Goal: Transaction & Acquisition: Purchase product/service

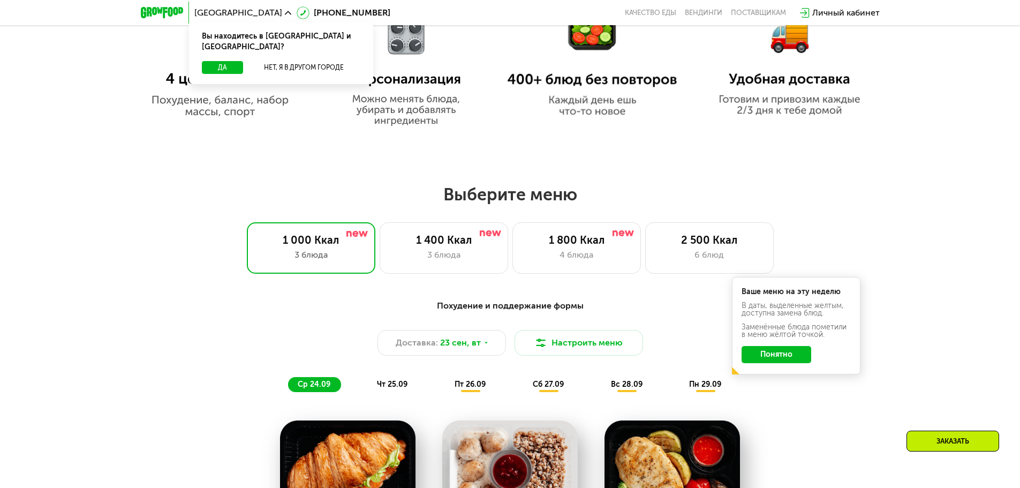
scroll to position [856, 0]
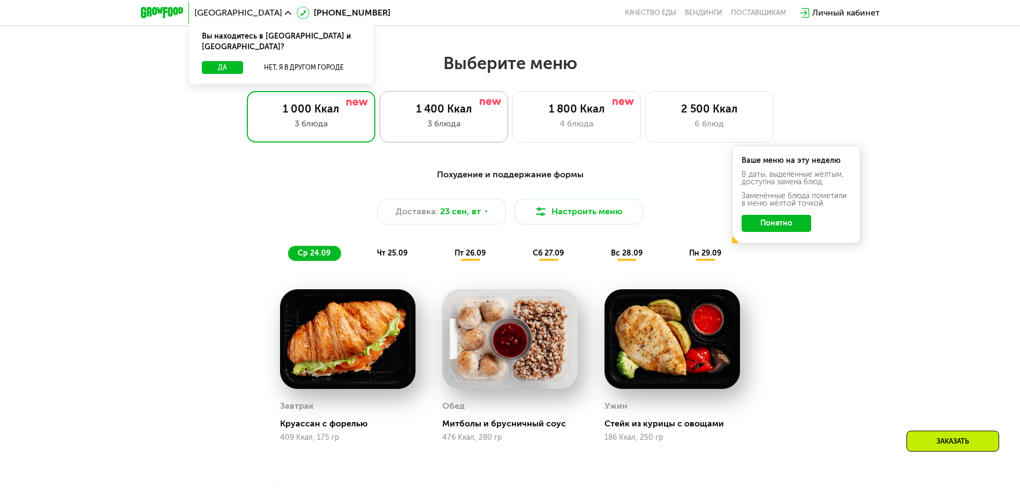
click at [474, 122] on div "3 блюда" at bounding box center [444, 123] width 106 height 13
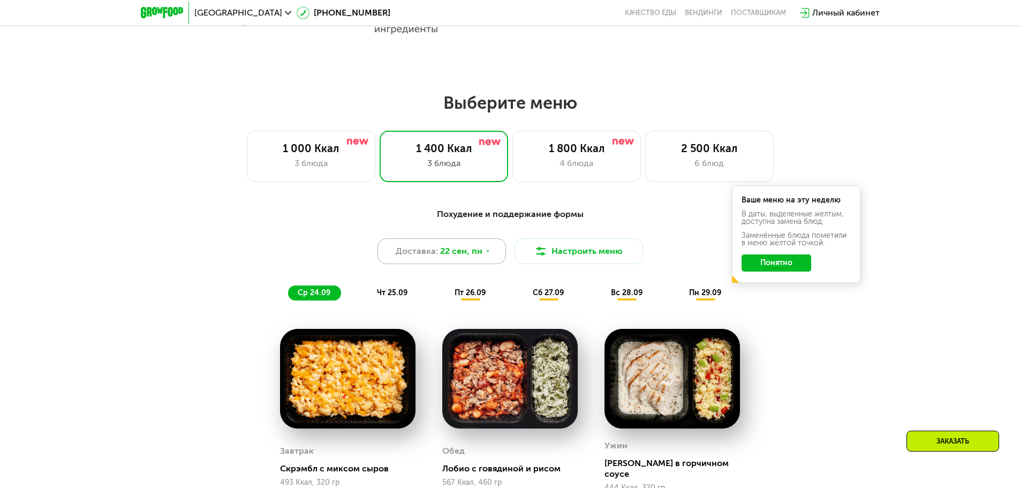
scroll to position [803, 0]
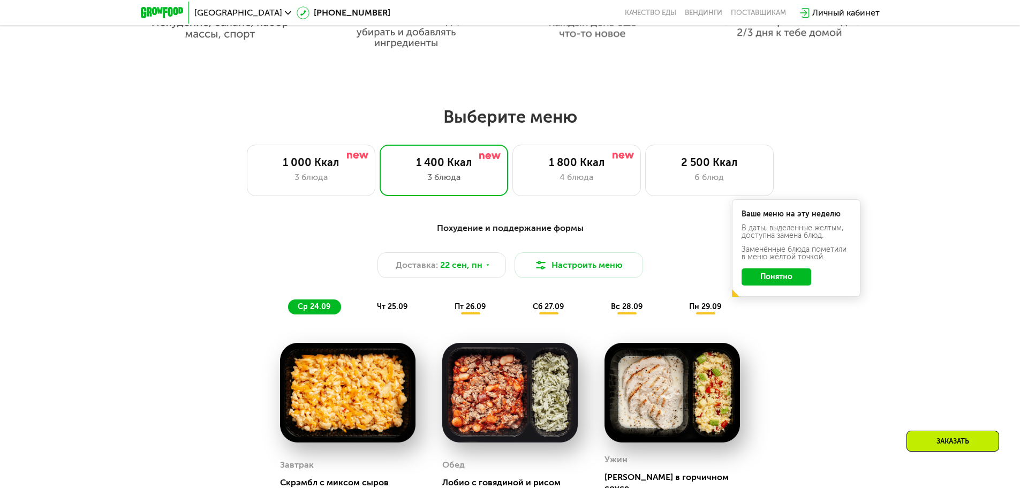
click at [775, 278] on button "Понятно" at bounding box center [776, 276] width 70 height 17
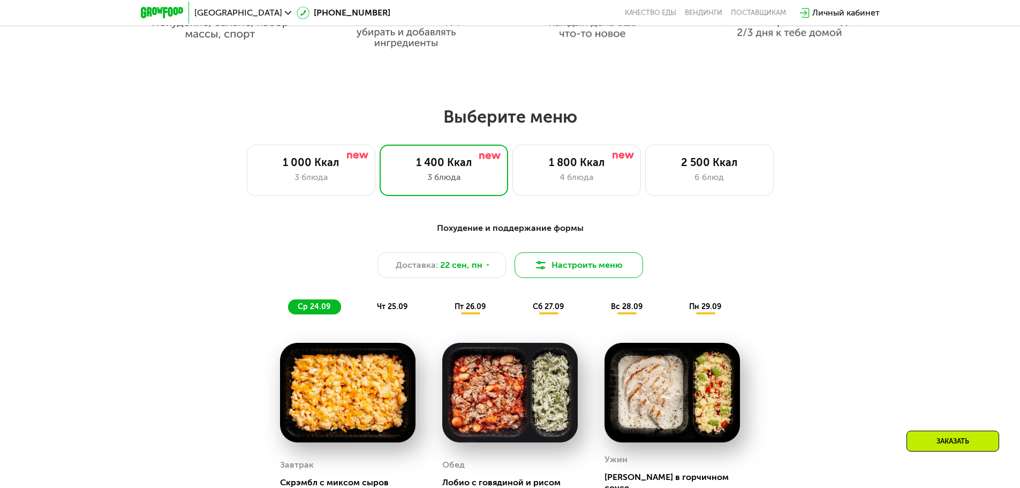
click at [603, 267] on button "Настроить меню" at bounding box center [578, 265] width 128 height 26
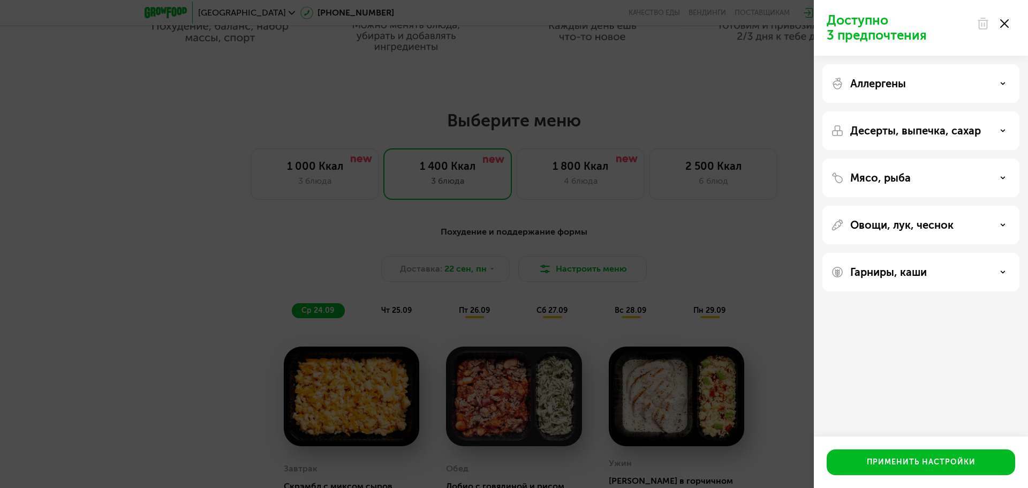
click at [725, 245] on div "Доступно 3 предпочтения Аллергены Десерты, выпечка, сахар Мясо, рыба Овощи, лук…" at bounding box center [514, 244] width 1028 height 488
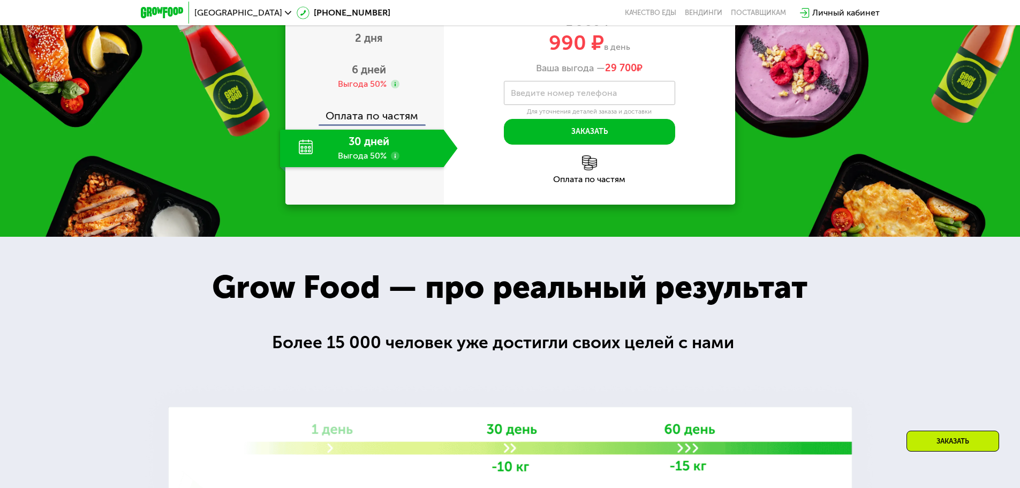
scroll to position [1445, 0]
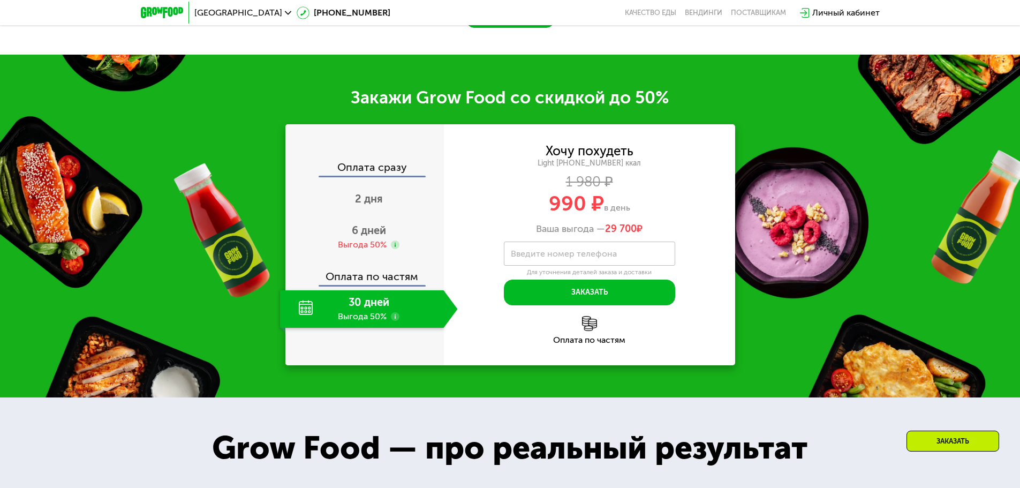
click at [365, 276] on div "Оплата по частям" at bounding box center [364, 272] width 157 height 25
click at [366, 230] on div "6 дней Выгода 50%" at bounding box center [369, 236] width 178 height 37
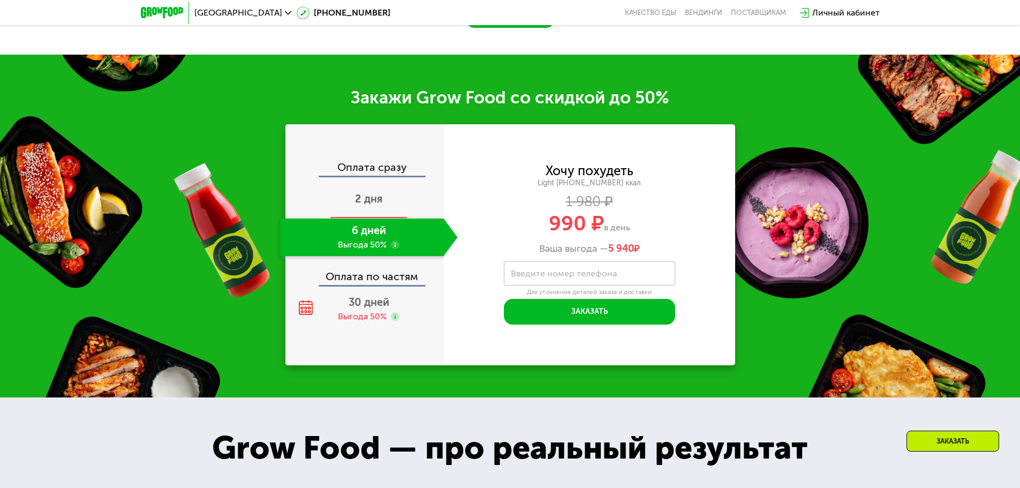
click at [382, 181] on div "2 дня" at bounding box center [369, 199] width 178 height 37
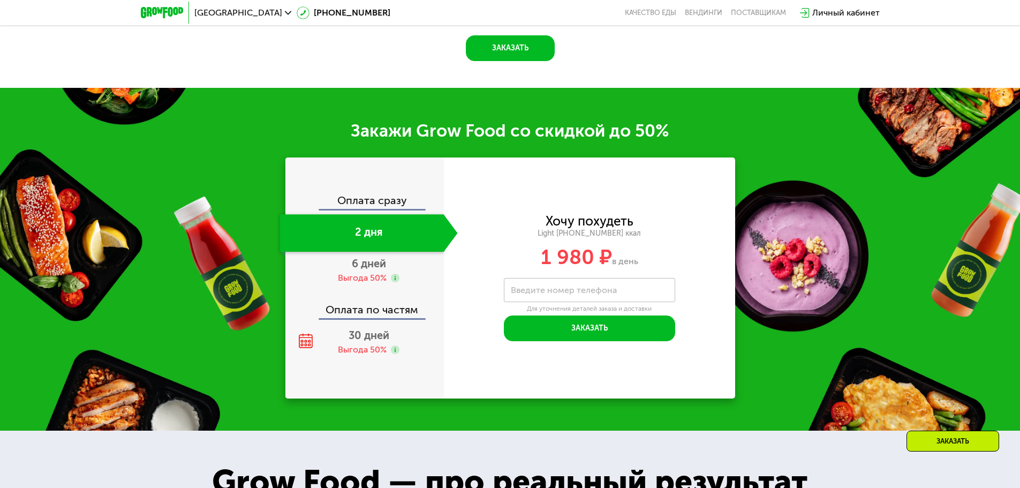
scroll to position [1489, 0]
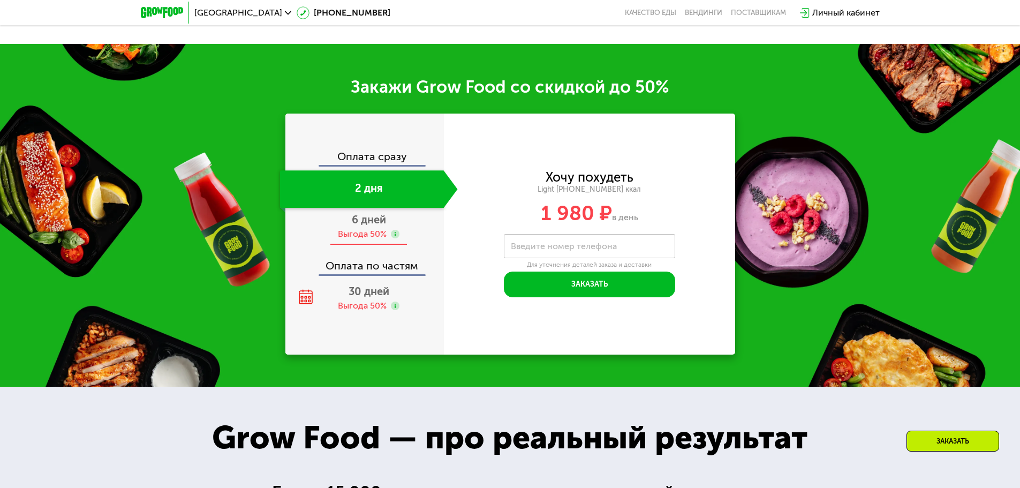
click at [367, 218] on span "6 дней" at bounding box center [369, 219] width 34 height 13
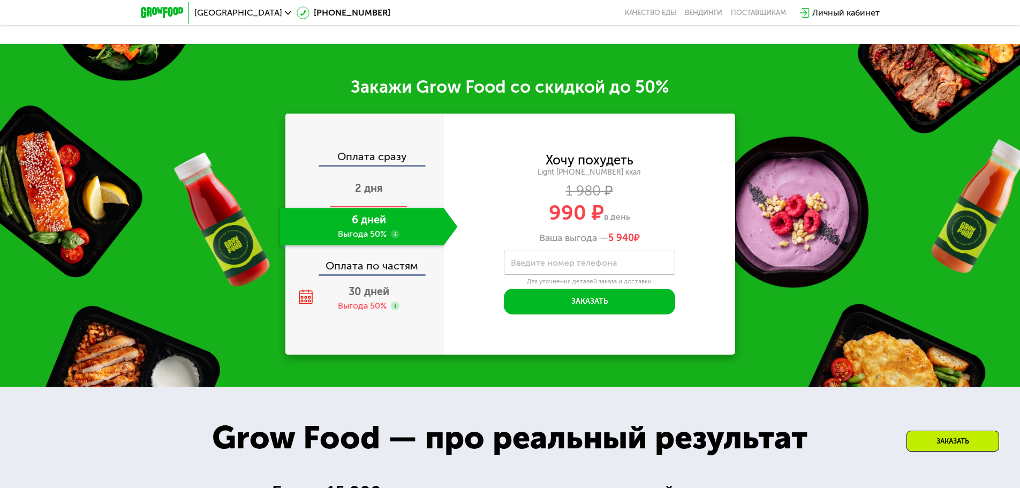
click at [375, 181] on div "2 дня" at bounding box center [369, 188] width 178 height 37
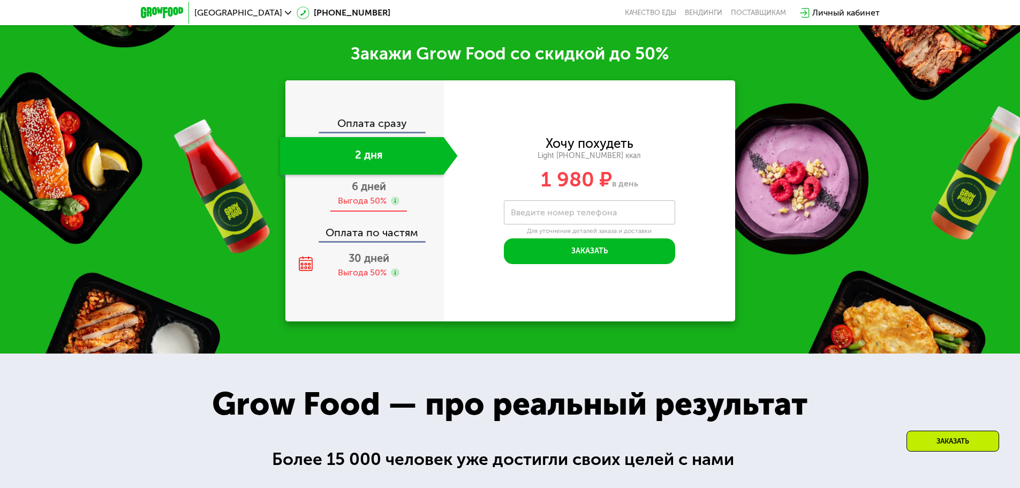
scroll to position [1445, 0]
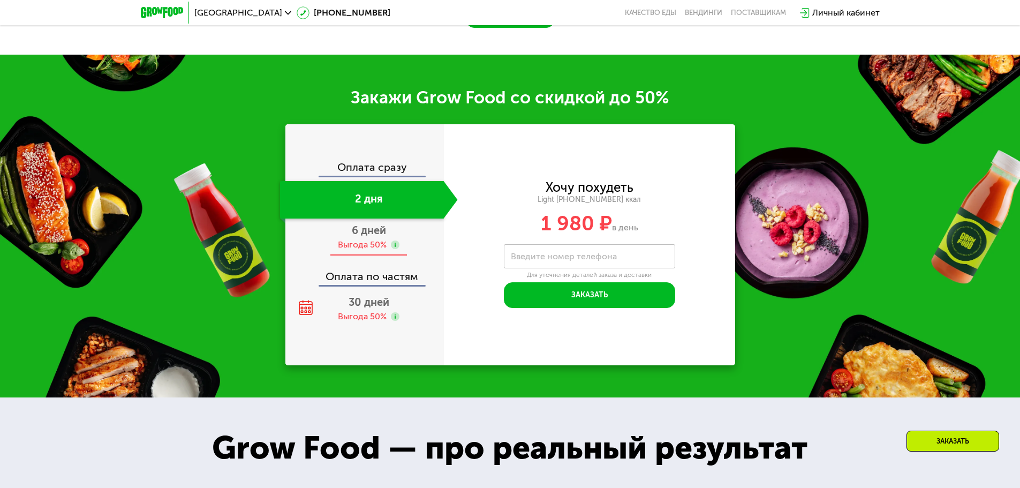
click at [368, 224] on span "6 дней" at bounding box center [369, 230] width 34 height 13
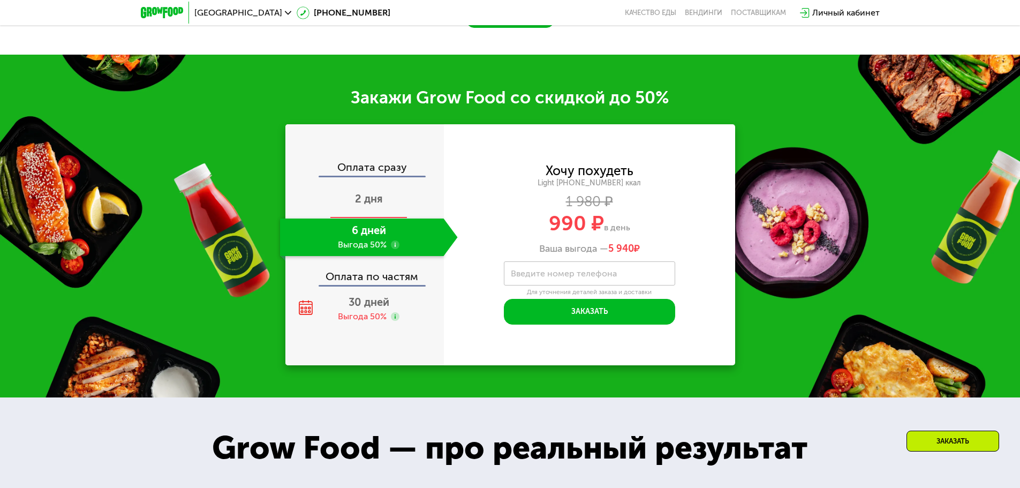
click at [370, 196] on span "2 дня" at bounding box center [369, 198] width 28 height 13
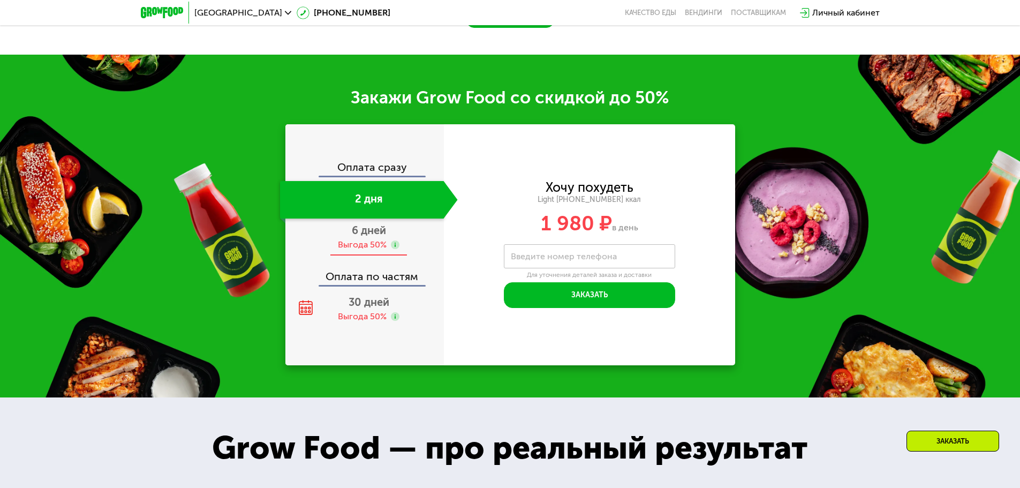
click at [367, 229] on span "6 дней" at bounding box center [369, 230] width 34 height 13
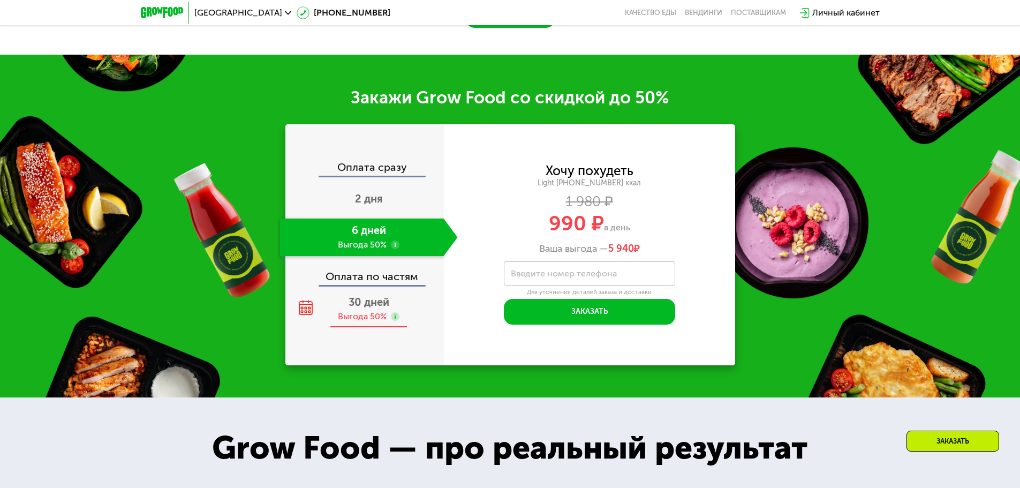
click at [361, 295] on span "30 дней" at bounding box center [368, 301] width 41 height 13
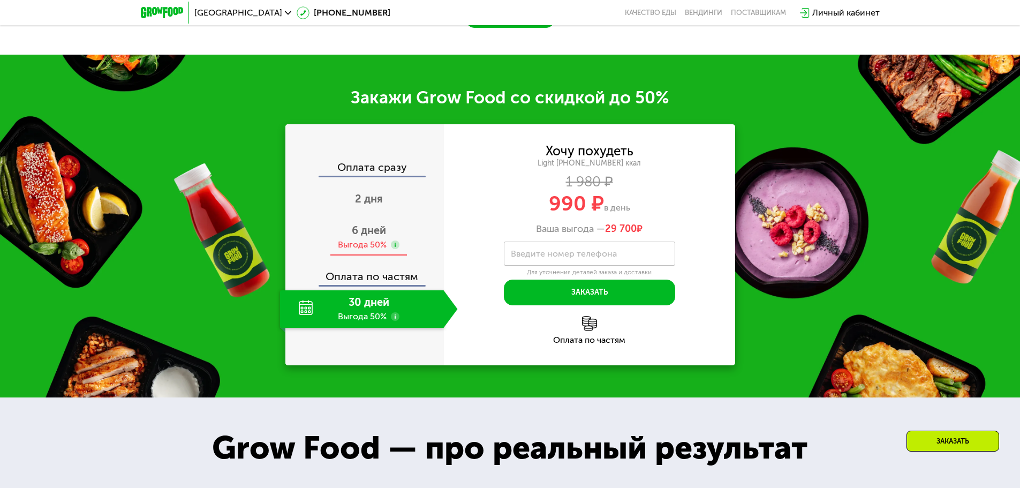
click at [362, 226] on span "6 дней" at bounding box center [369, 230] width 34 height 13
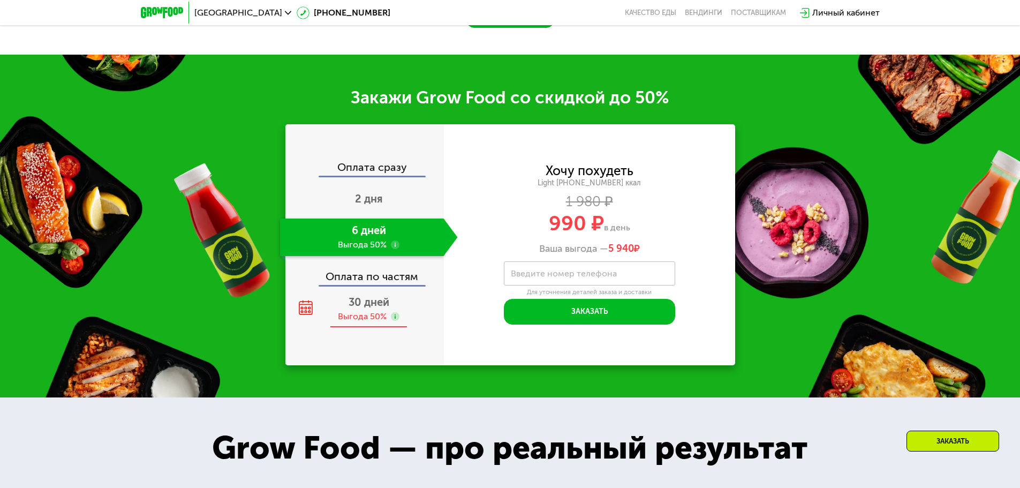
click at [367, 296] on span "30 дней" at bounding box center [368, 301] width 41 height 13
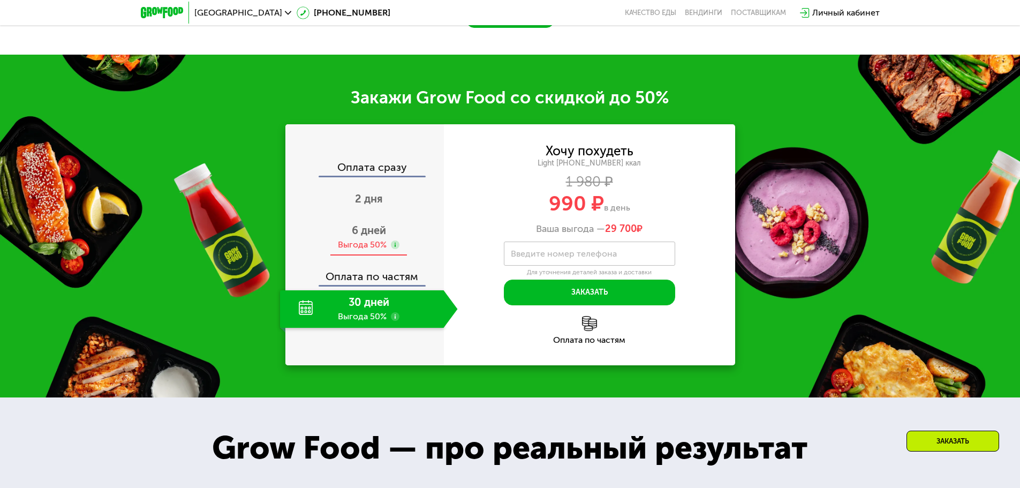
click at [365, 225] on span "6 дней" at bounding box center [369, 230] width 34 height 13
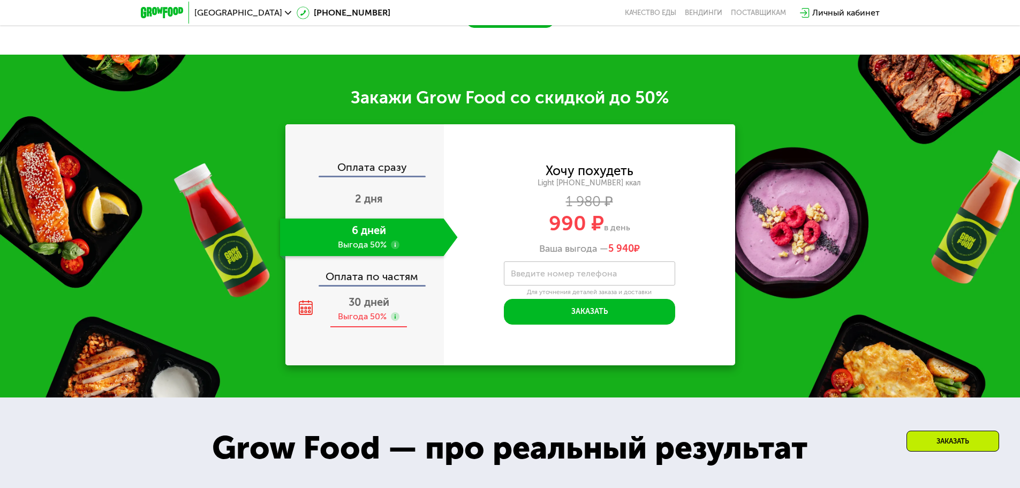
click at [377, 295] on span "30 дней" at bounding box center [368, 301] width 41 height 13
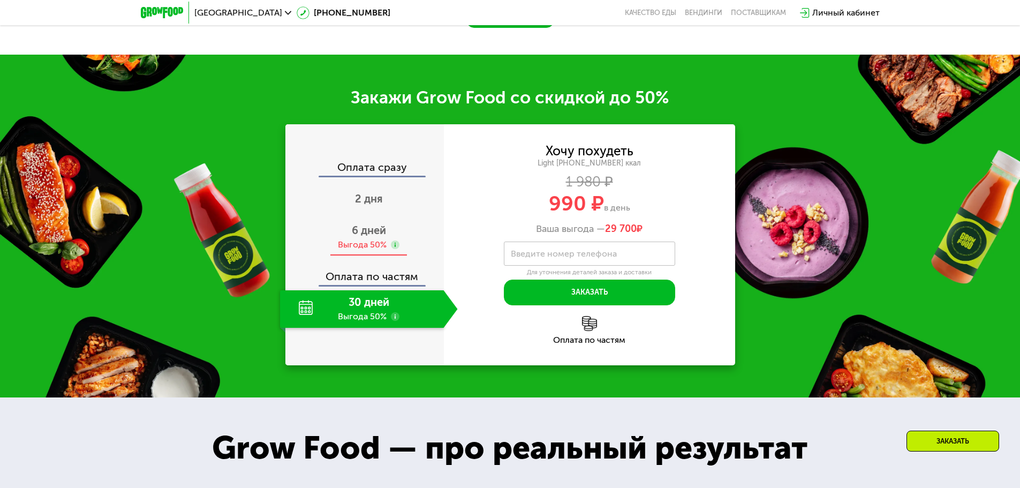
click at [379, 229] on span "6 дней" at bounding box center [369, 230] width 34 height 13
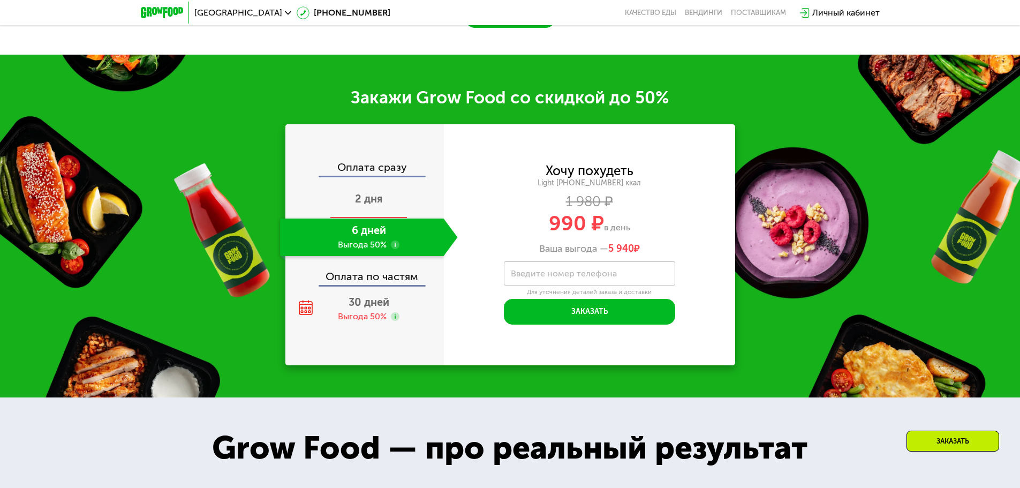
click at [374, 192] on span "2 дня" at bounding box center [369, 198] width 28 height 13
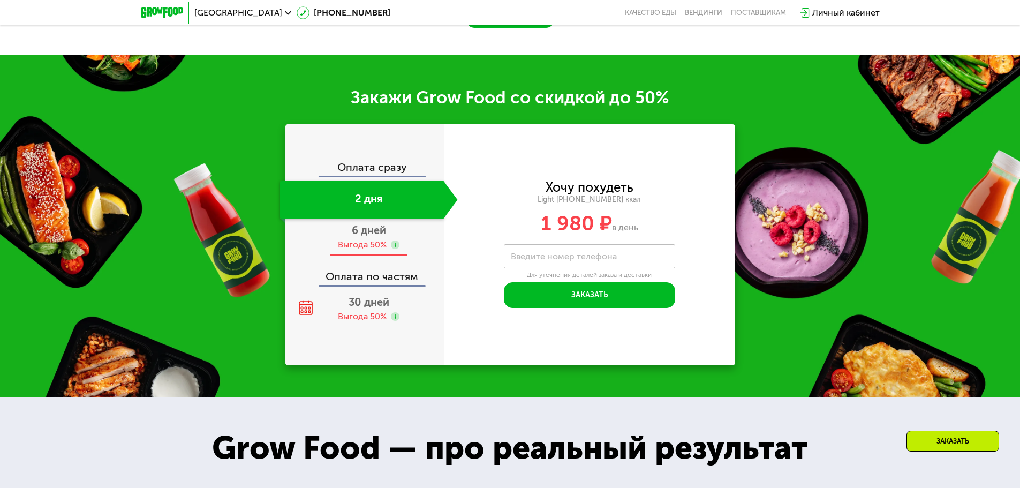
click at [371, 228] on span "6 дней" at bounding box center [369, 230] width 34 height 13
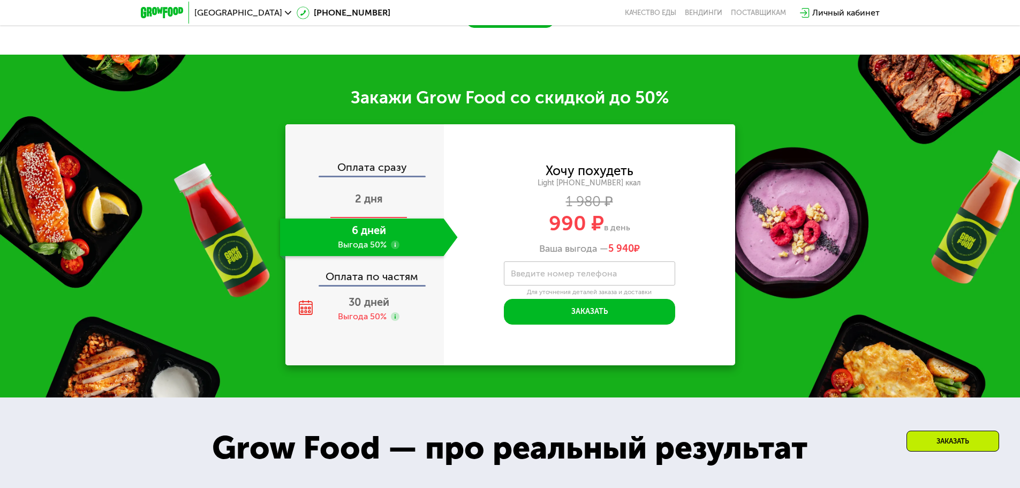
click at [369, 192] on span "2 дня" at bounding box center [369, 198] width 28 height 13
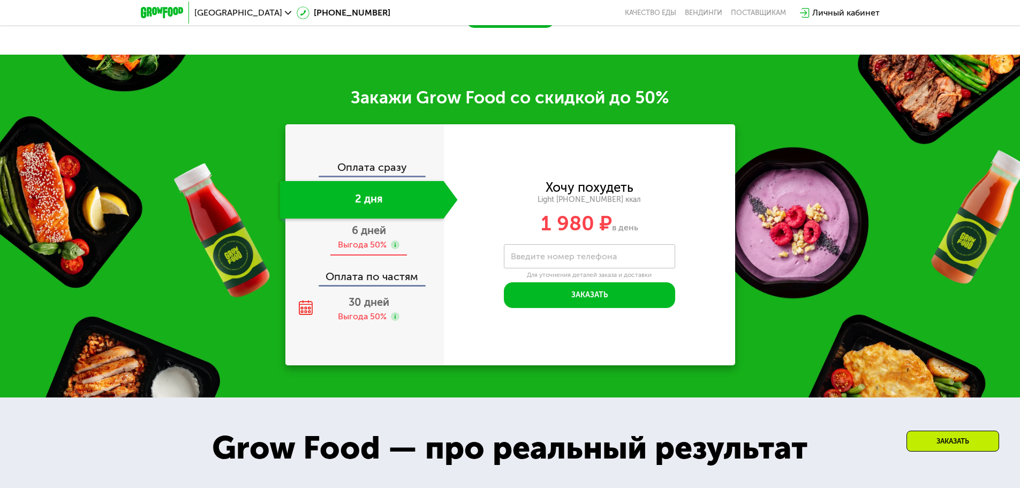
click at [366, 239] on div "Выгода 50%" at bounding box center [362, 245] width 49 height 12
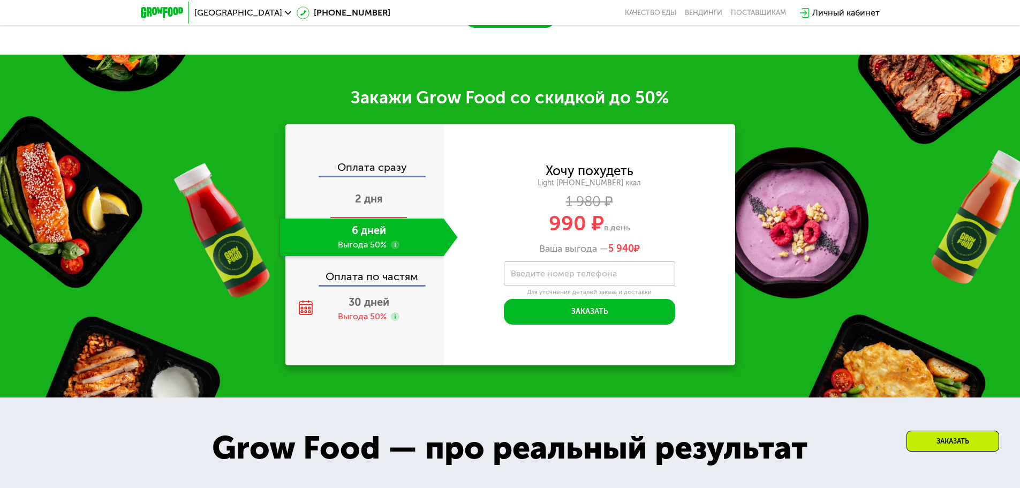
click at [370, 192] on span "2 дня" at bounding box center [369, 198] width 28 height 13
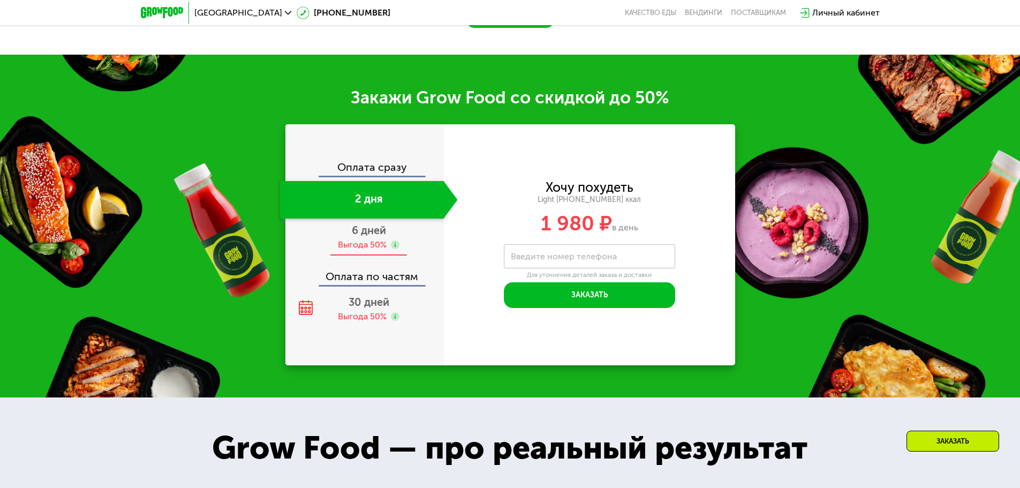
click at [368, 225] on span "6 дней" at bounding box center [369, 230] width 34 height 13
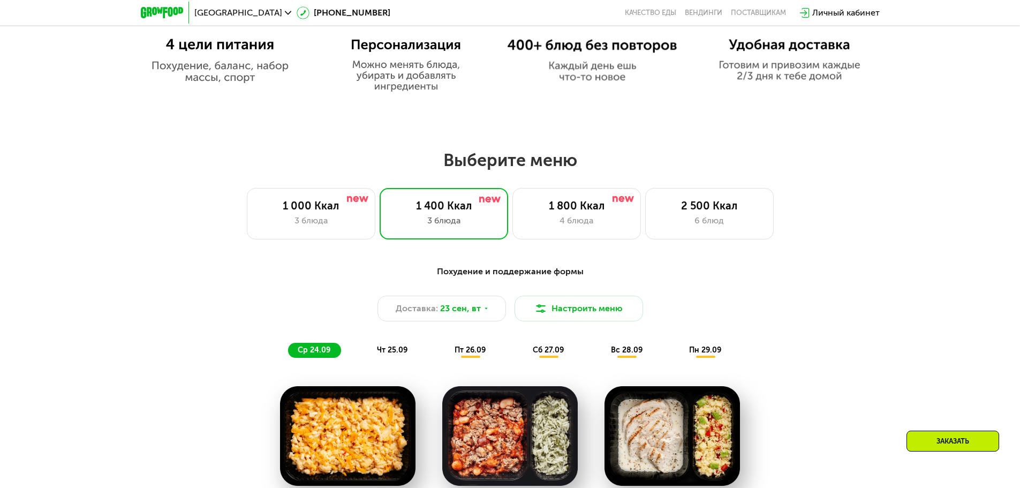
scroll to position [749, 0]
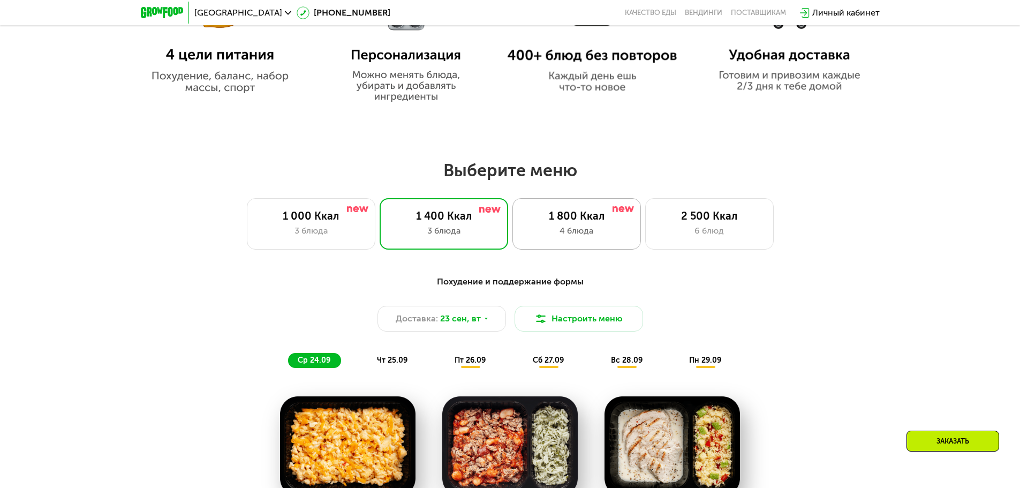
click at [557, 214] on div "1 800 Ккал" at bounding box center [576, 215] width 106 height 13
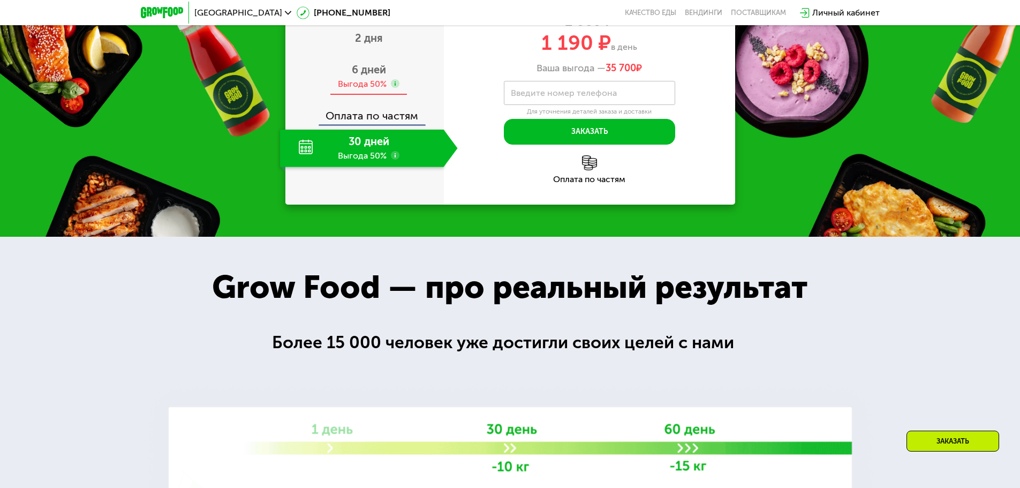
click at [393, 95] on div "6 дней Выгода 50%" at bounding box center [369, 76] width 178 height 37
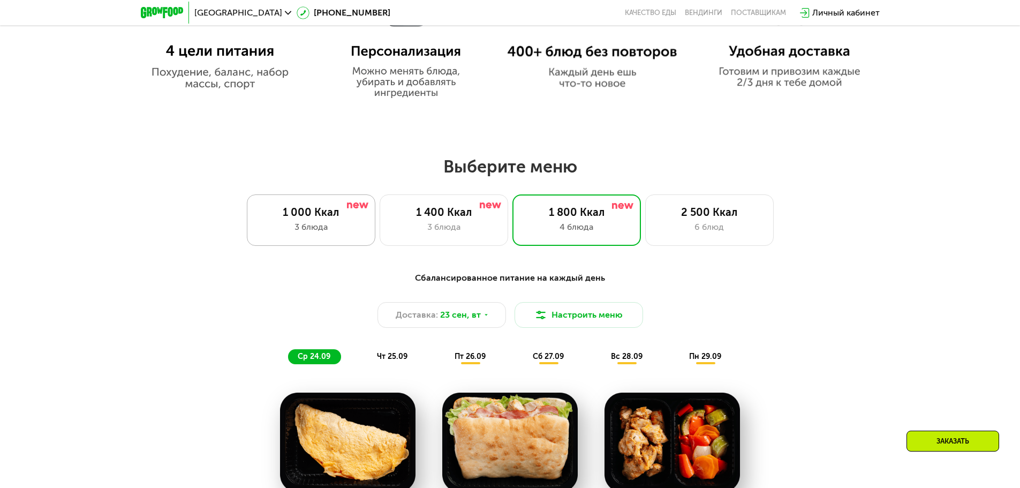
click at [342, 218] on div "1 000 Ккал" at bounding box center [311, 212] width 106 height 13
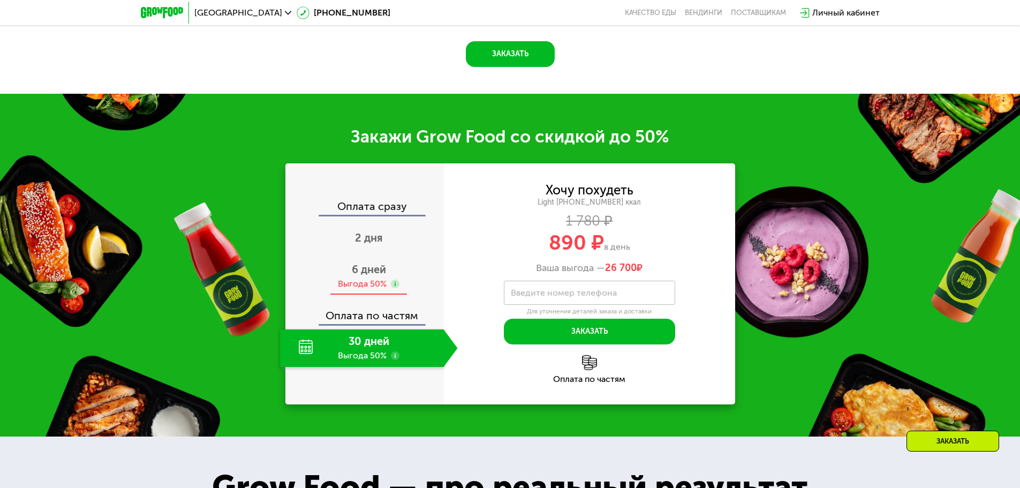
click at [378, 266] on span "6 дней" at bounding box center [369, 269] width 34 height 13
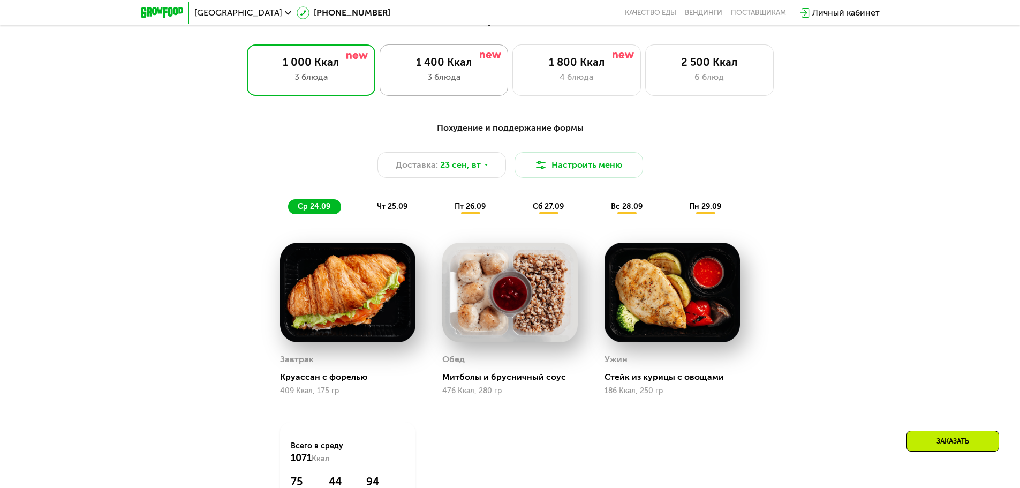
scroll to position [807, 0]
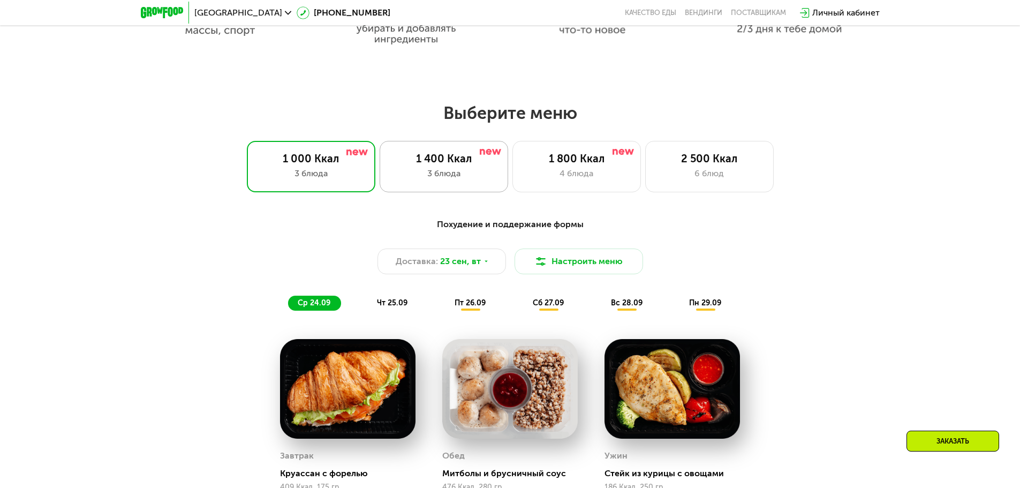
click at [444, 158] on div "1 400 Ккал" at bounding box center [444, 158] width 106 height 13
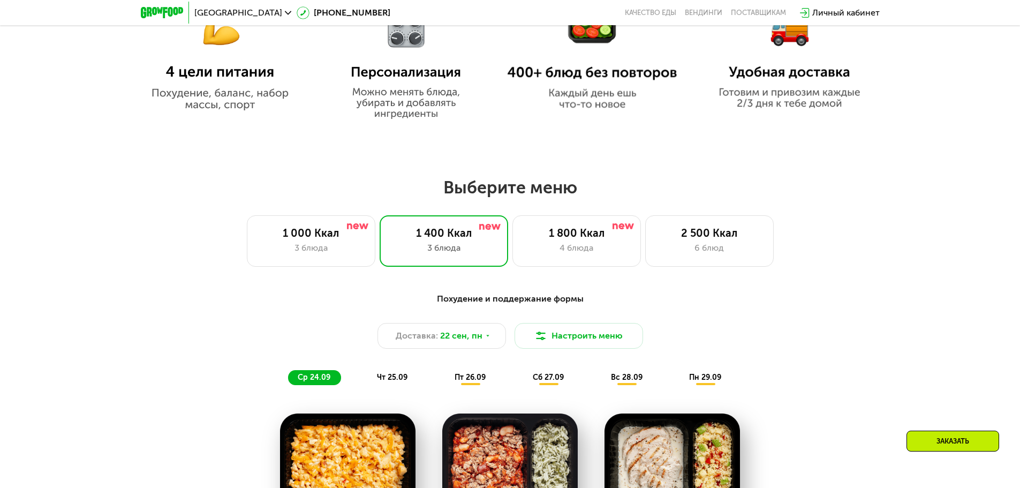
scroll to position [646, 0]
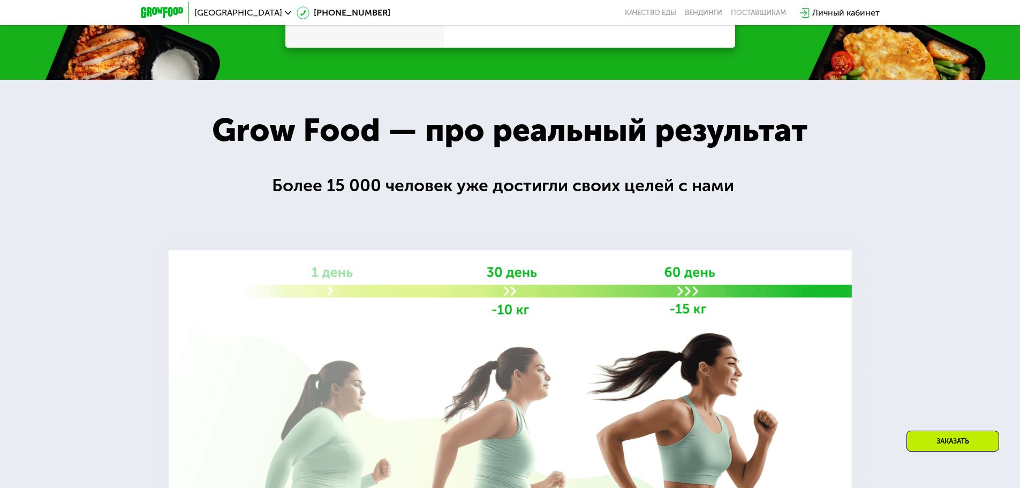
scroll to position [1931, 0]
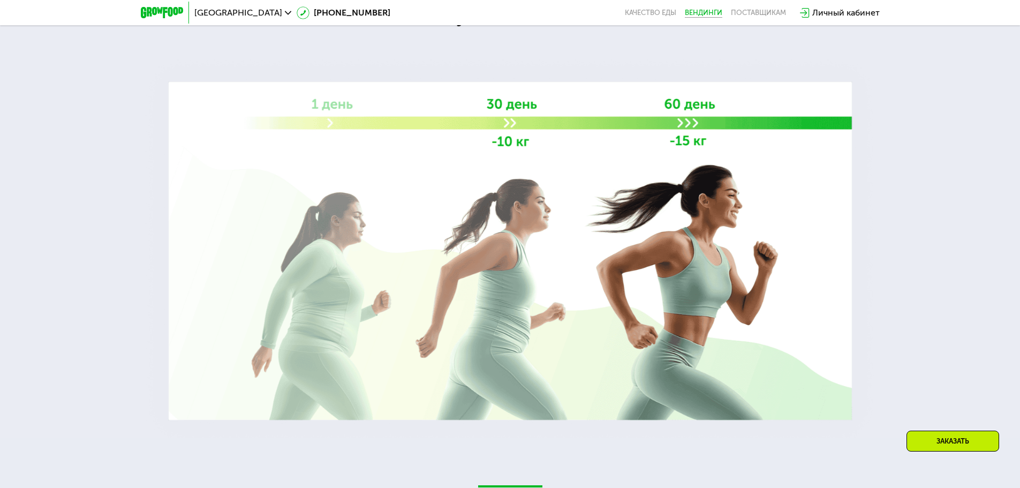
click at [704, 16] on link "Вендинги" at bounding box center [703, 13] width 37 height 9
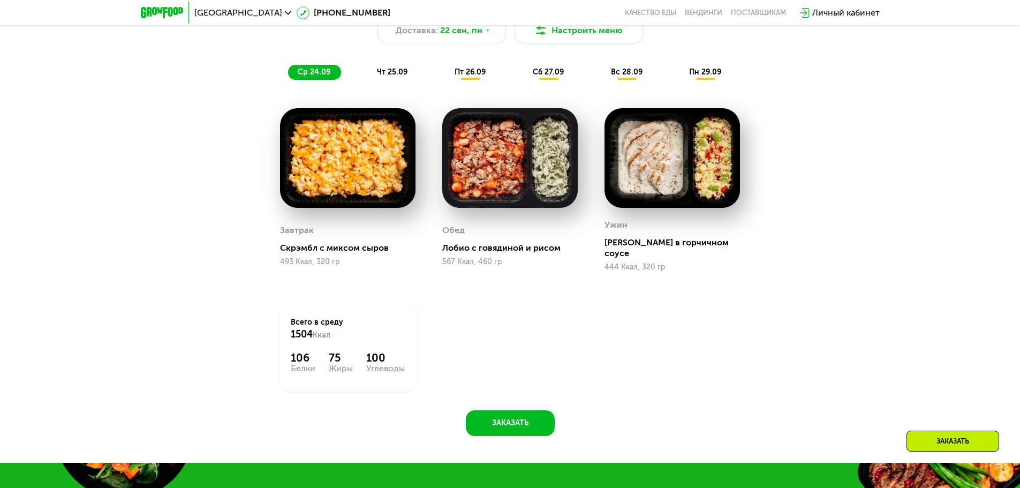
scroll to position [44, 0]
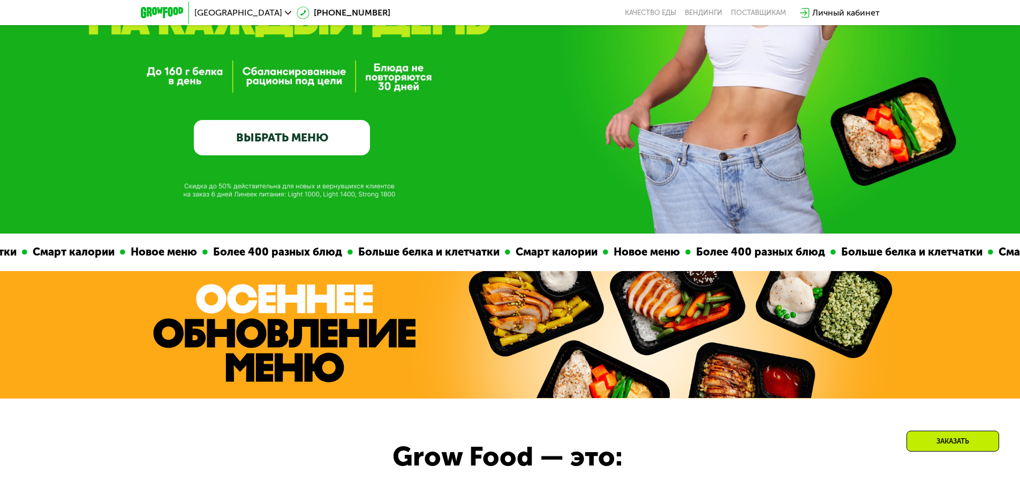
drag, startPoint x: 900, startPoint y: 259, endPoint x: 898, endPoint y: 91, distance: 167.5
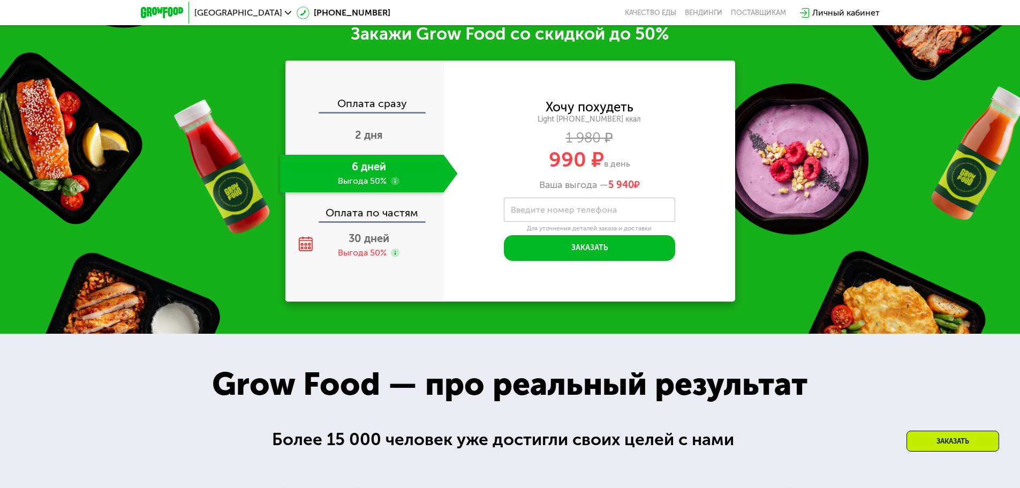
scroll to position [1489, 0]
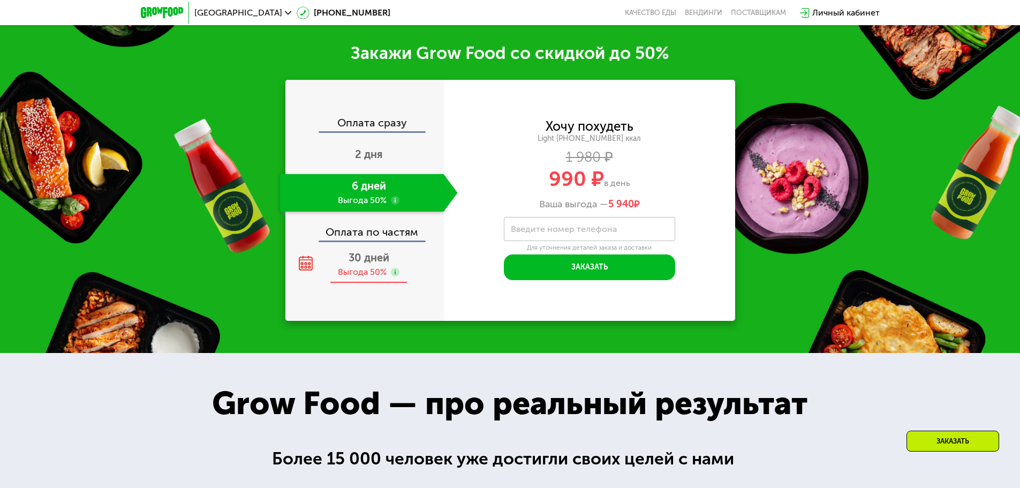
click at [366, 257] on div "30 дней Выгода 50%" at bounding box center [369, 264] width 178 height 37
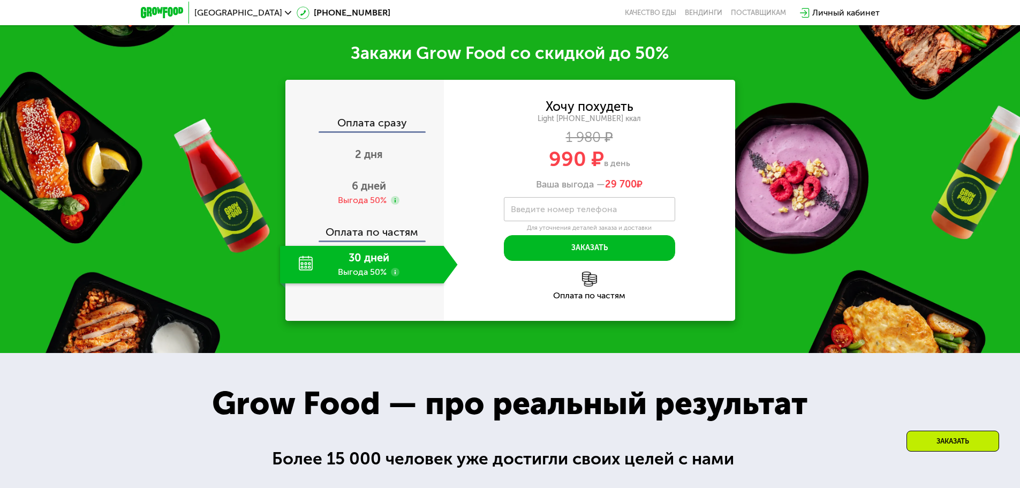
click at [395, 268] on use at bounding box center [395, 272] width 9 height 9
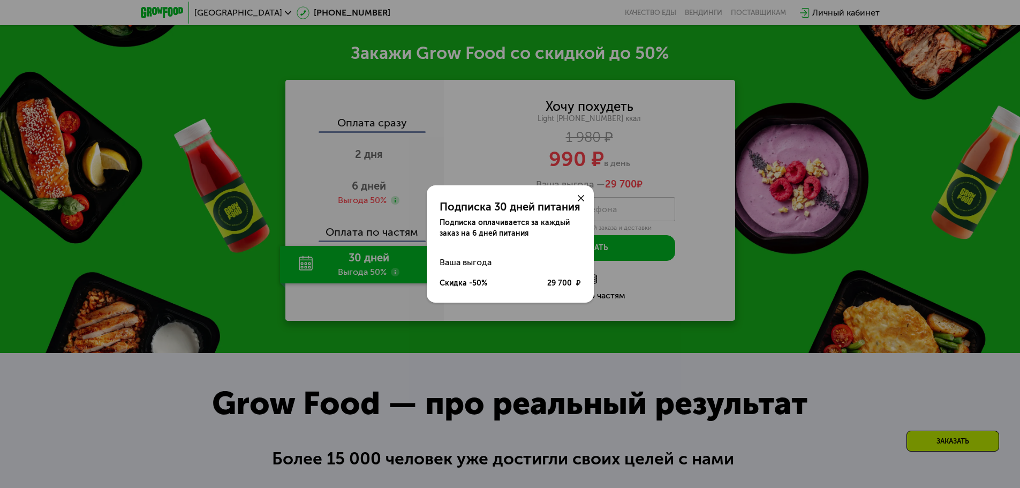
click at [582, 197] on use at bounding box center [580, 198] width 6 height 6
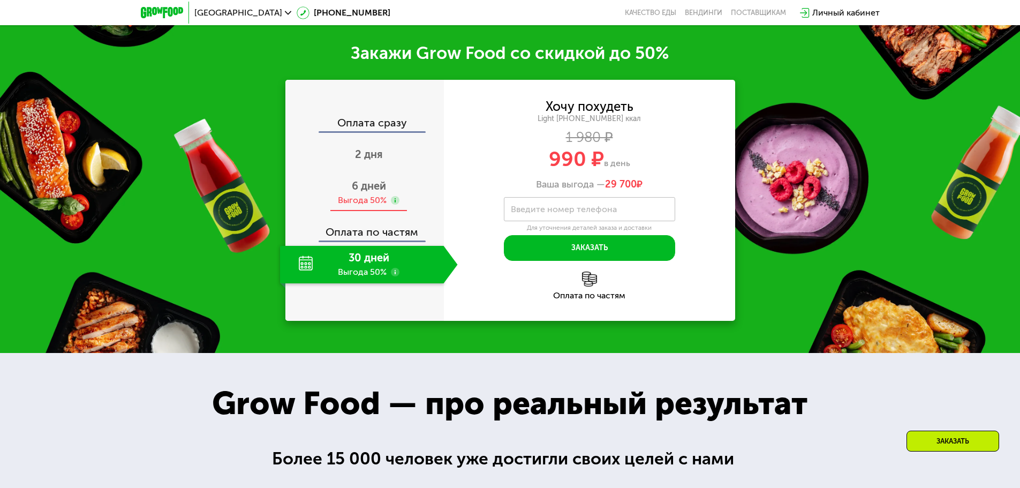
click at [371, 180] on span "6 дней" at bounding box center [369, 185] width 34 height 13
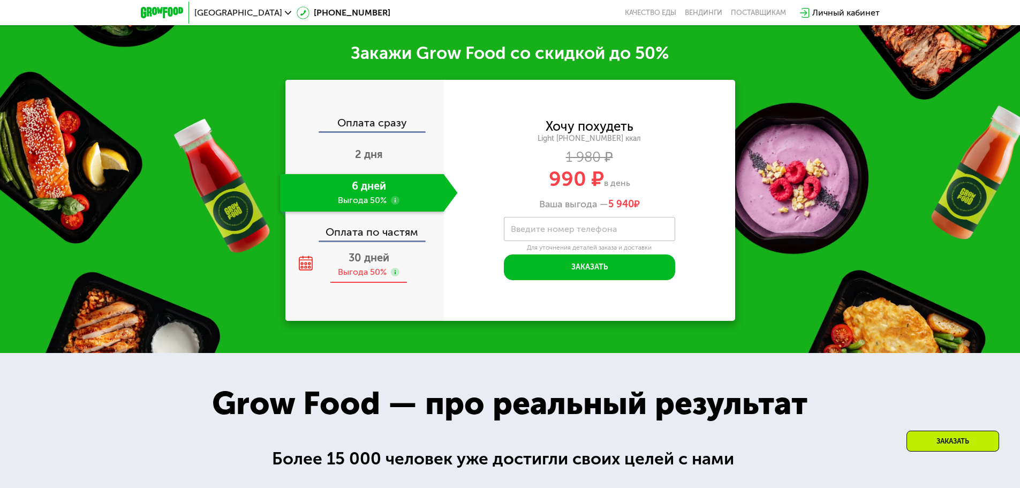
click at [372, 251] on span "30 дней" at bounding box center [368, 257] width 41 height 13
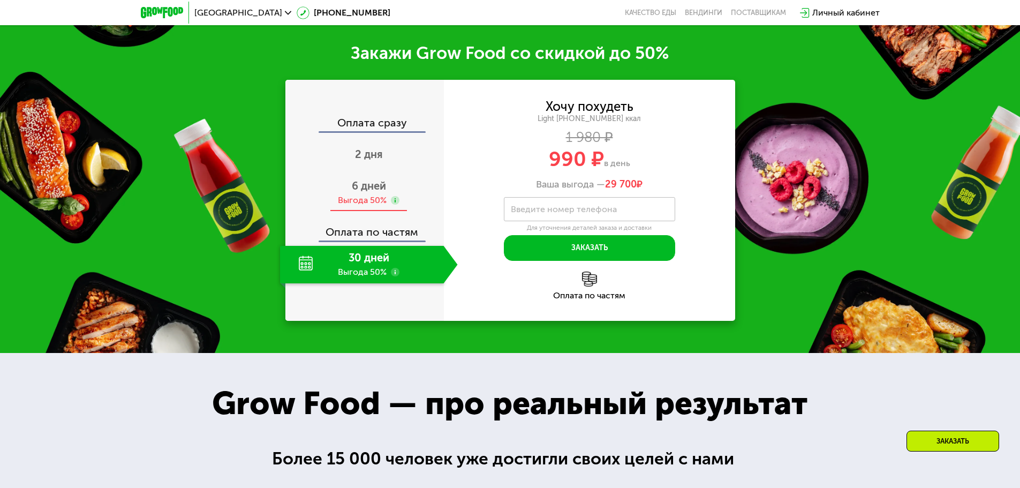
click at [376, 183] on span "6 дней" at bounding box center [369, 185] width 34 height 13
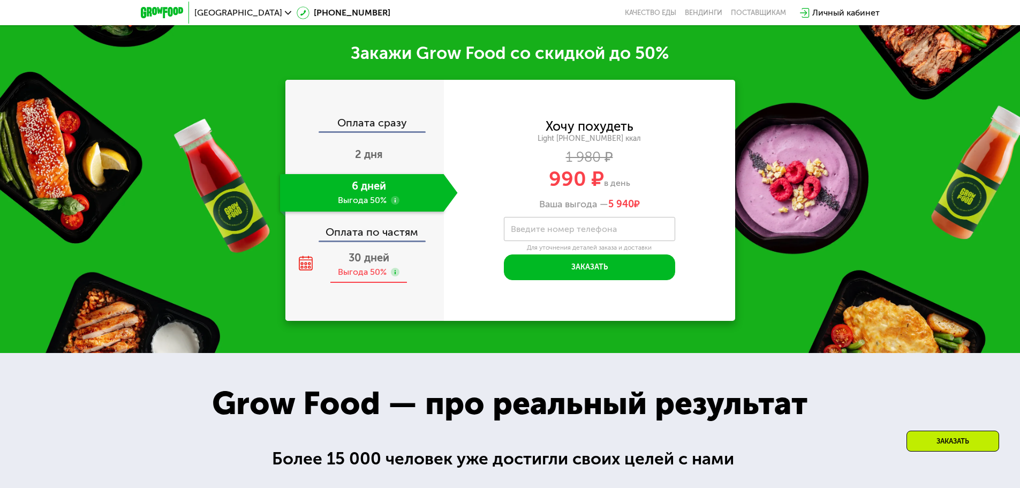
click at [373, 255] on span "30 дней" at bounding box center [368, 257] width 41 height 13
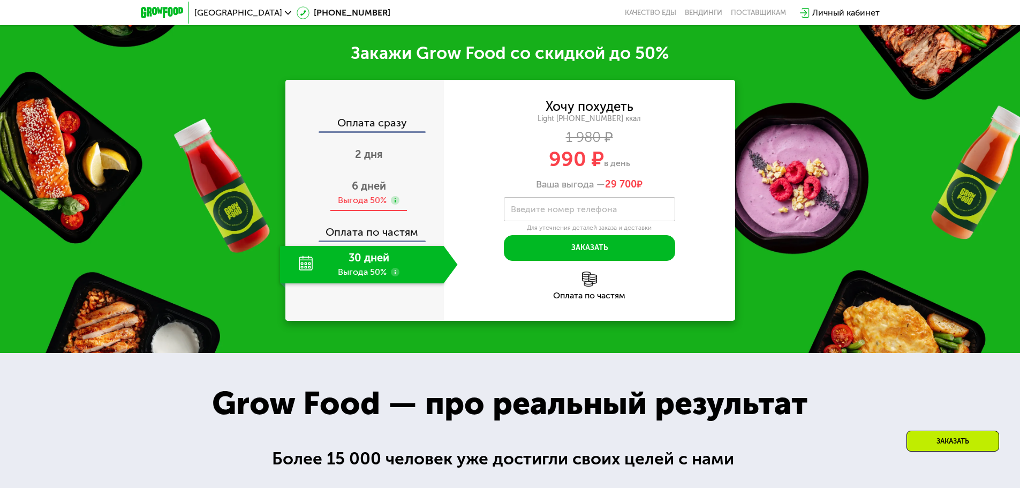
click at [391, 196] on icon at bounding box center [395, 200] width 9 height 9
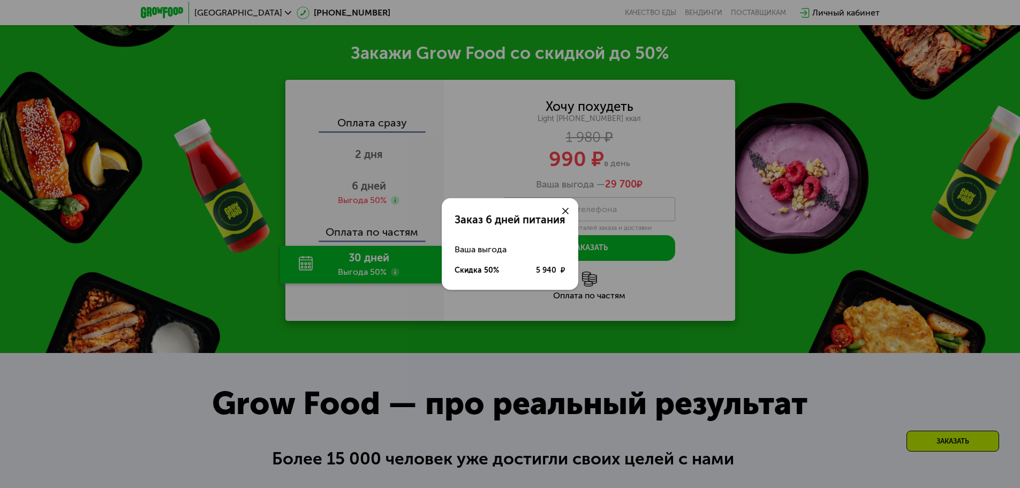
click at [401, 214] on div "Заказ 6 дней питания Ваша выгода Скидка 50% 5 940 ₽" at bounding box center [510, 244] width 1020 height 488
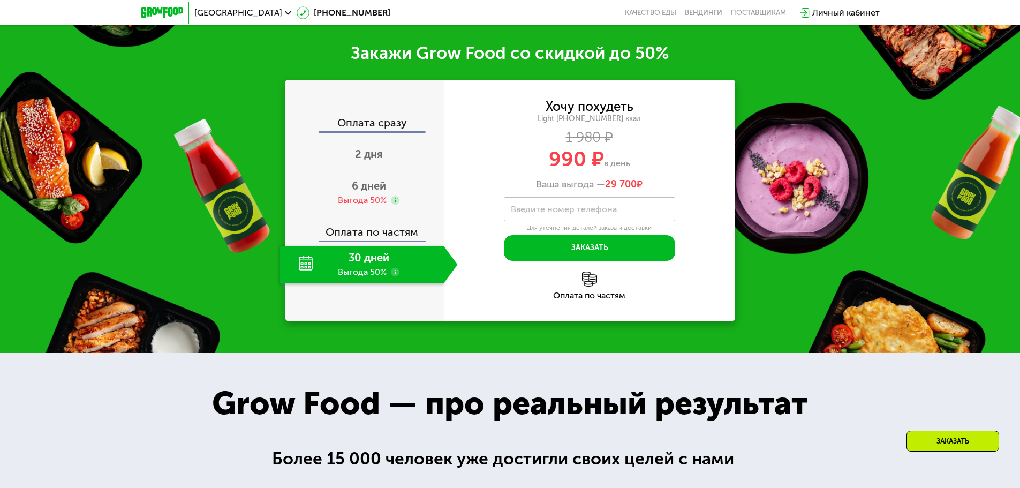
click at [372, 184] on span "6 дней" at bounding box center [369, 185] width 34 height 13
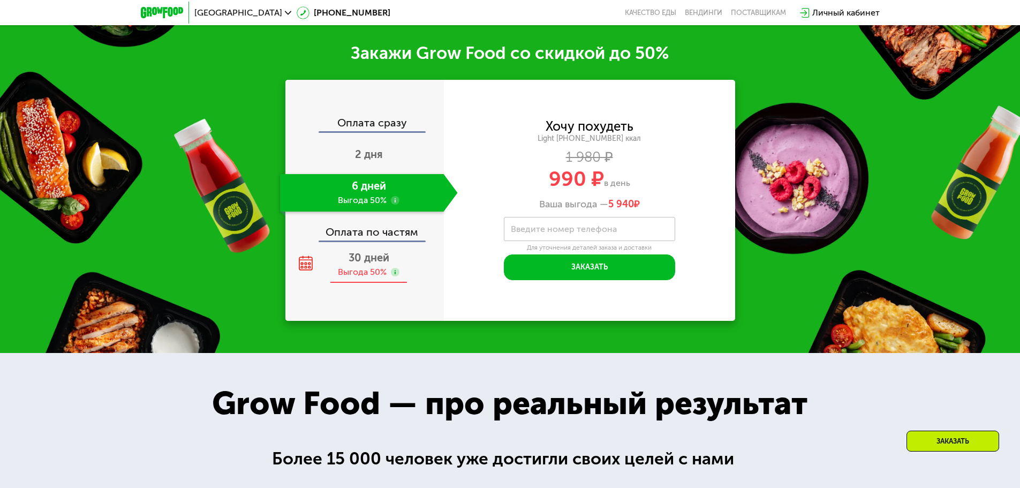
click at [369, 251] on span "30 дней" at bounding box center [368, 257] width 41 height 13
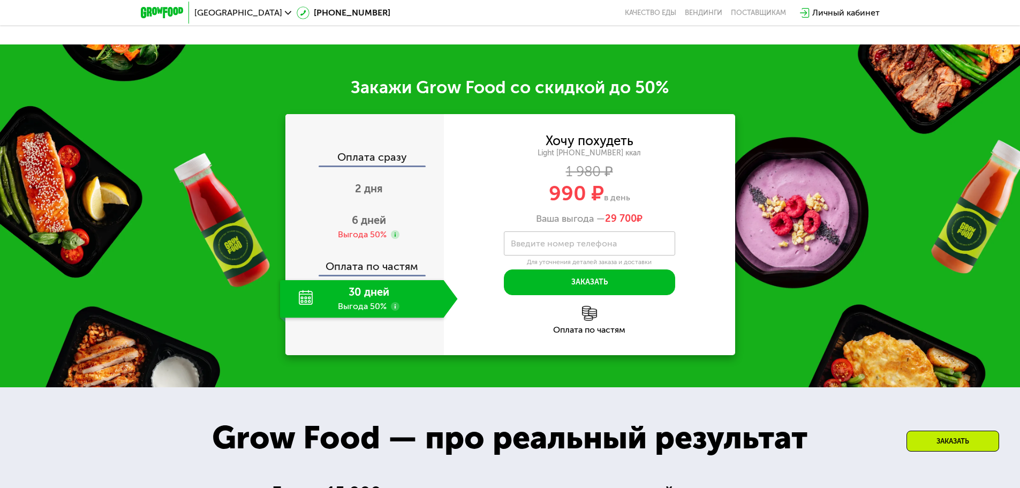
scroll to position [1436, 0]
